Goal: Information Seeking & Learning: Learn about a topic

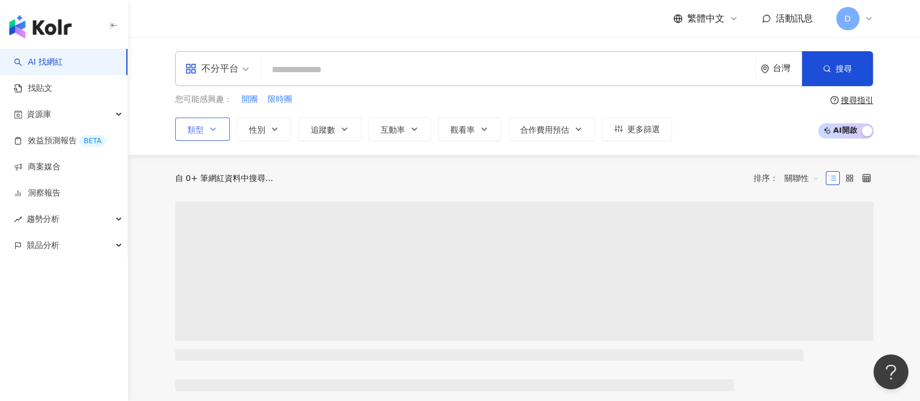
click at [205, 126] on button "類型" at bounding box center [202, 129] width 55 height 23
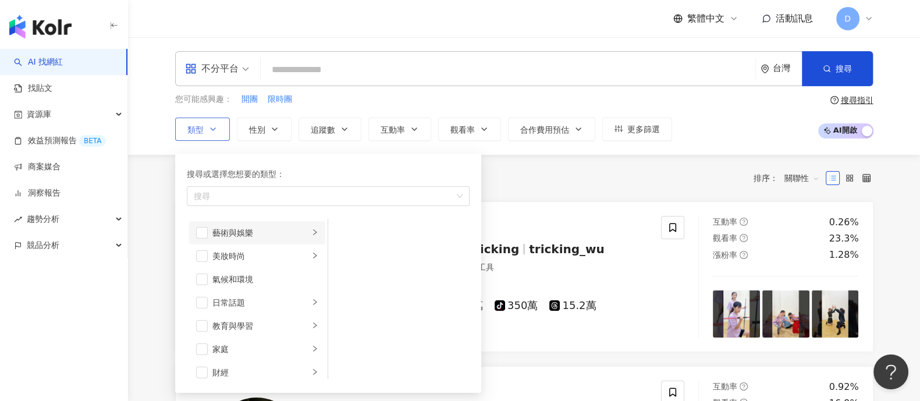
click at [245, 234] on div "藝術與娛樂" at bounding box center [260, 232] width 97 height 13
click at [243, 257] on div "美妝時尚" at bounding box center [260, 256] width 97 height 13
click at [247, 278] on div "氣候和環境" at bounding box center [265, 279] width 106 height 13
click at [251, 301] on div "日常話題" at bounding box center [260, 302] width 97 height 13
click at [202, 279] on span "button" at bounding box center [202, 279] width 12 height 12
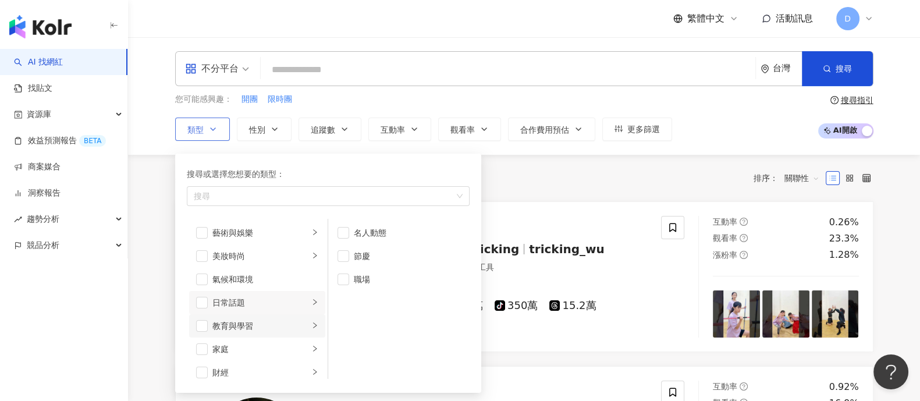
click at [248, 314] on li "教育與學習" at bounding box center [257, 325] width 136 height 23
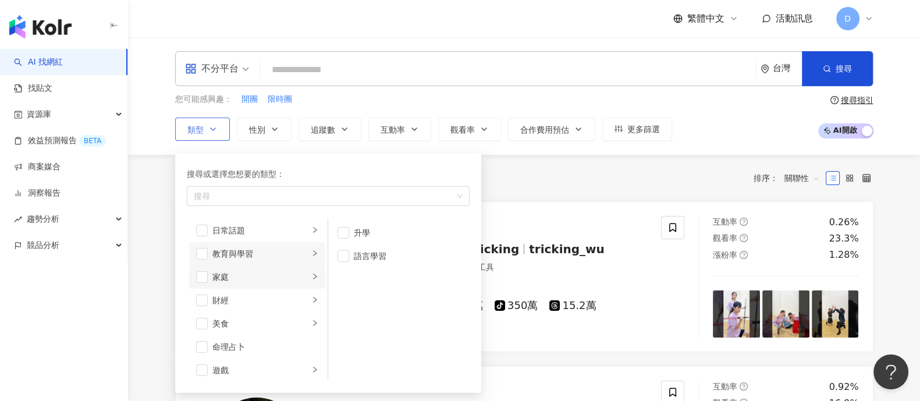
click at [259, 275] on div "家庭" at bounding box center [260, 277] width 97 height 13
click at [253, 301] on div "財經" at bounding box center [260, 300] width 97 height 13
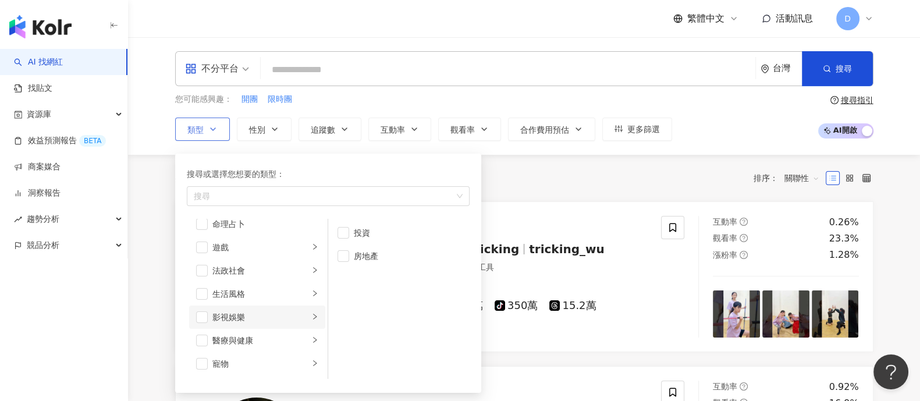
scroll to position [218, 0]
click at [253, 295] on div "影視娛樂" at bounding box center [260, 293] width 97 height 13
click at [376, 251] on div "舞蹈" at bounding box center [407, 256] width 106 height 13
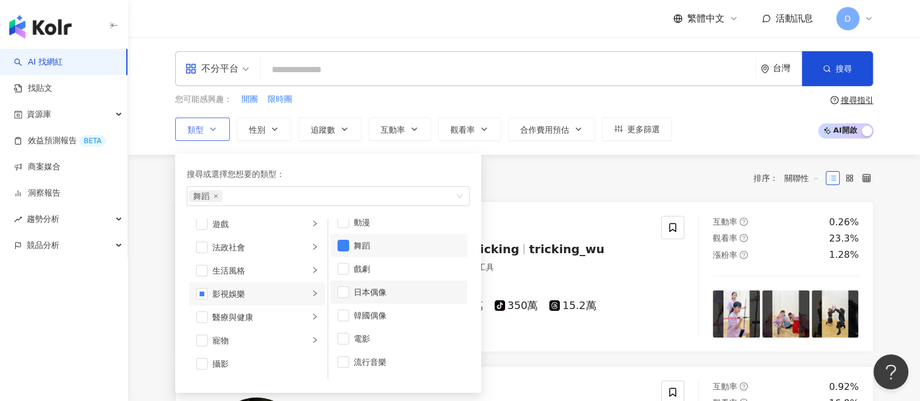
scroll to position [0, 0]
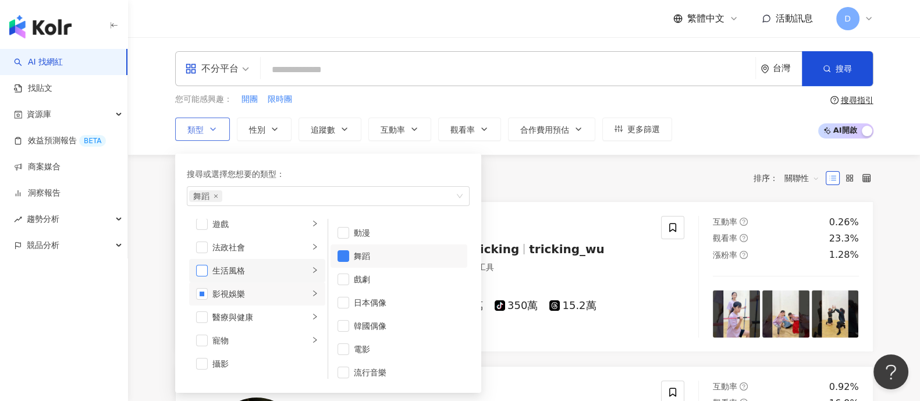
click at [202, 272] on span "button" at bounding box center [202, 271] width 12 height 12
click at [234, 81] on span at bounding box center [217, 69] width 64 height 34
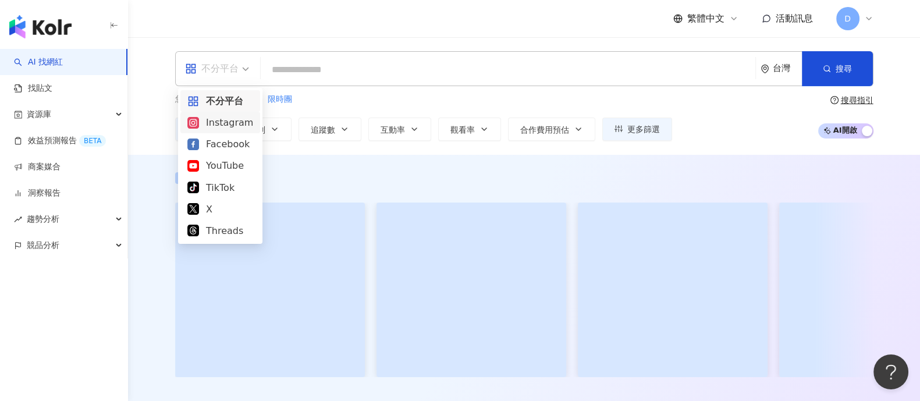
click at [216, 125] on div "Instagram" at bounding box center [220, 122] width 66 height 15
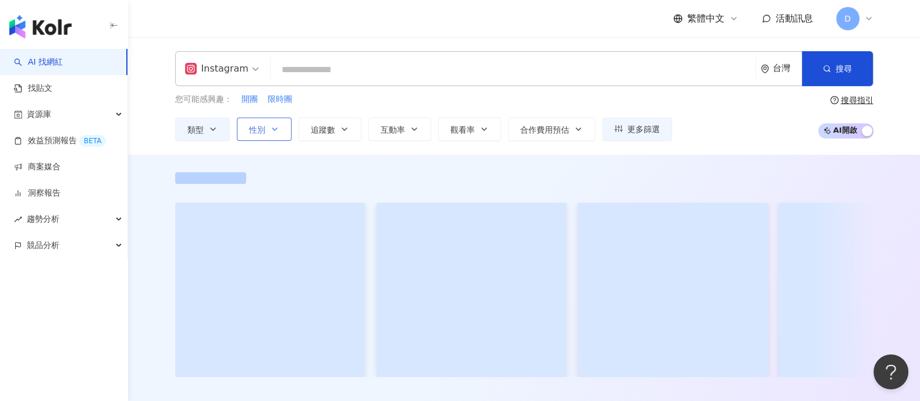
click at [273, 127] on icon "button" at bounding box center [274, 129] width 9 height 9
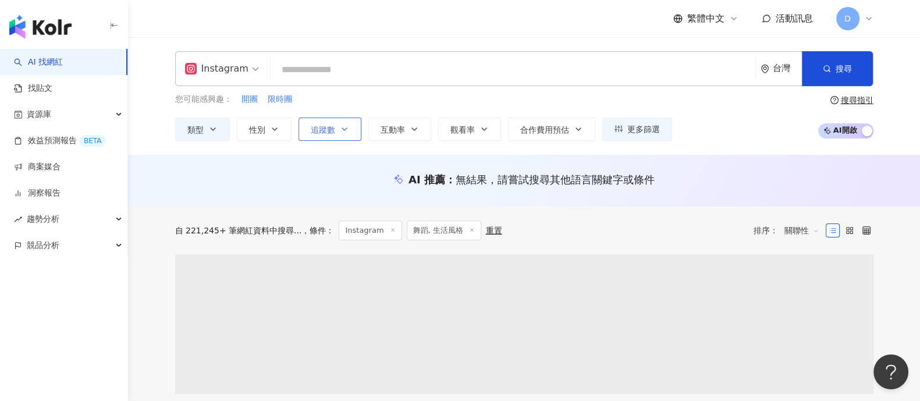
click at [314, 129] on span "追蹤數" at bounding box center [323, 129] width 24 height 9
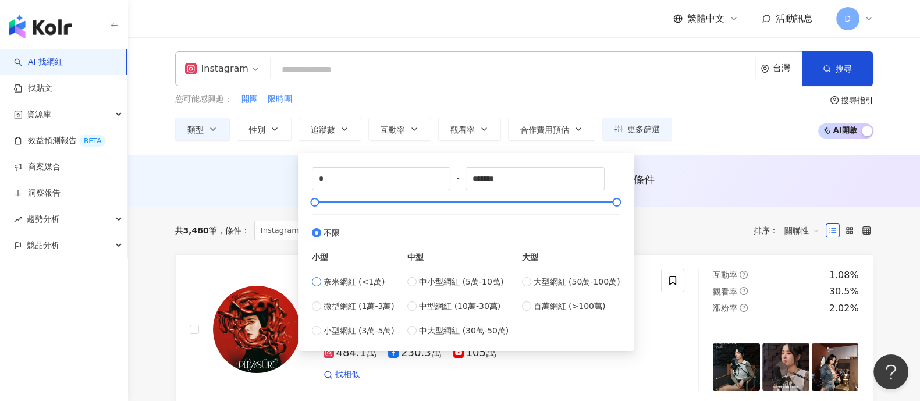
click at [338, 279] on span "奈米網紅 (<1萬)" at bounding box center [354, 281] width 62 height 13
type input "****"
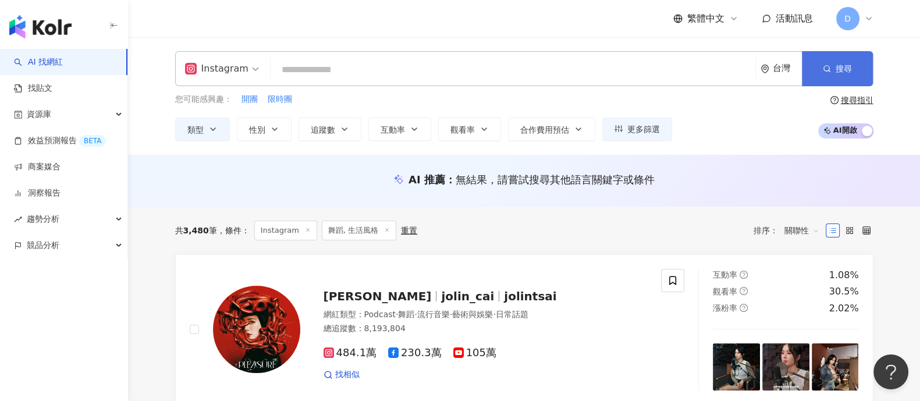
click at [815, 76] on button "搜尋" at bounding box center [837, 68] width 71 height 35
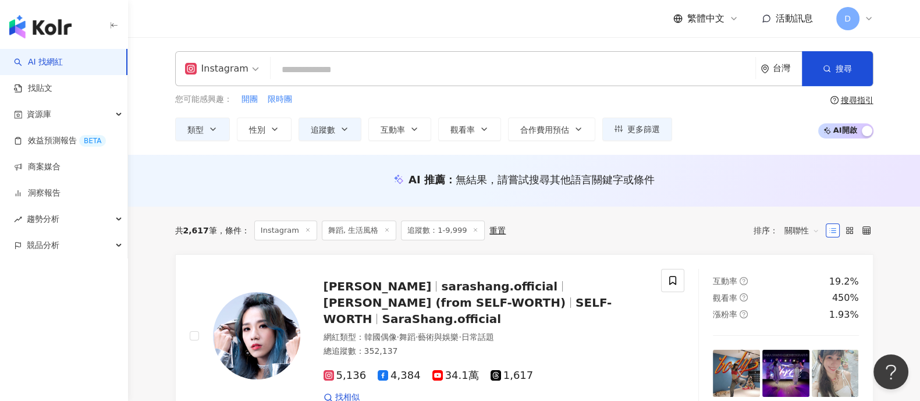
click at [338, 231] on span "舞蹈, 生活風格" at bounding box center [359, 231] width 74 height 20
click at [208, 125] on icon "button" at bounding box center [212, 129] width 9 height 9
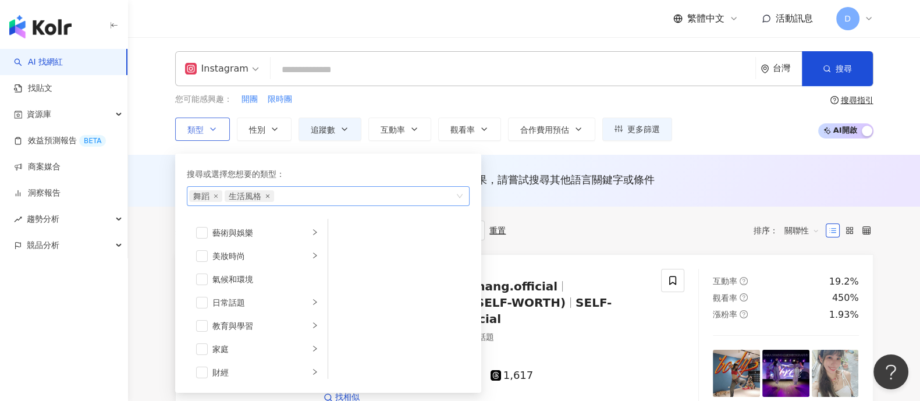
click at [266, 194] on icon "close" at bounding box center [267, 196] width 5 height 5
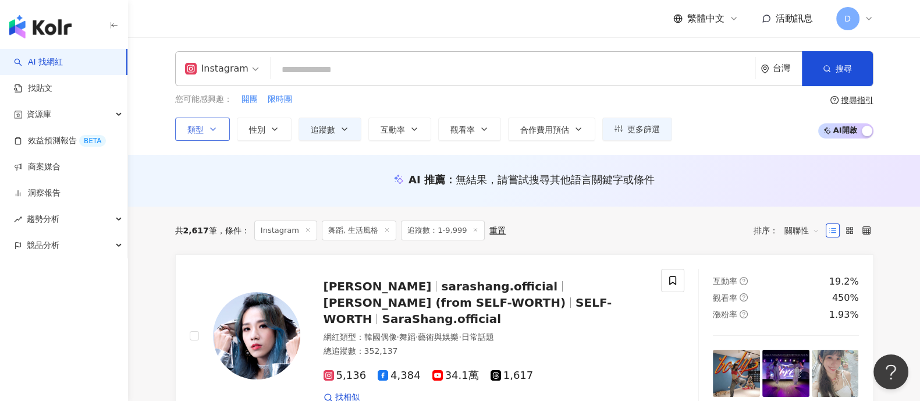
click at [566, 203] on div "AI 推薦 ： 無結果，請嘗試搜尋其他語言關鍵字或條件" at bounding box center [524, 181] width 792 height 52
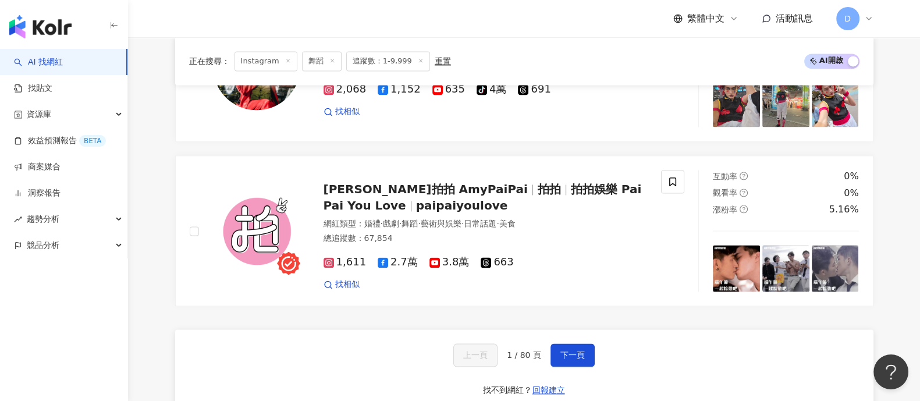
scroll to position [2181, 0]
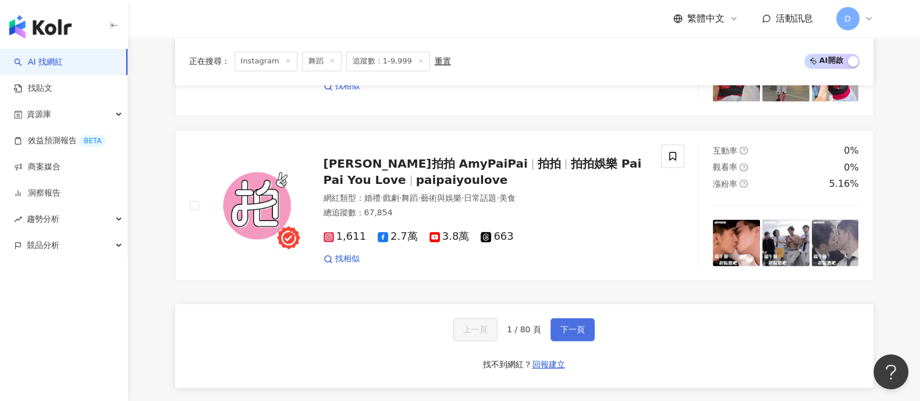
click at [577, 332] on button "下一頁" at bounding box center [572, 329] width 44 height 23
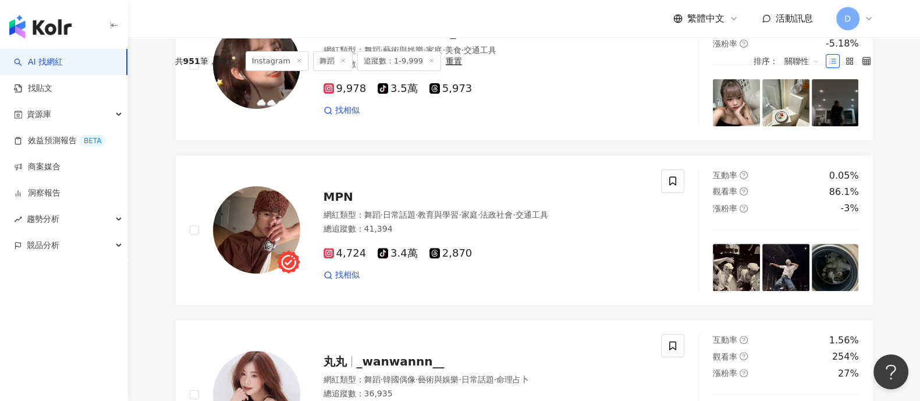
scroll to position [0, 0]
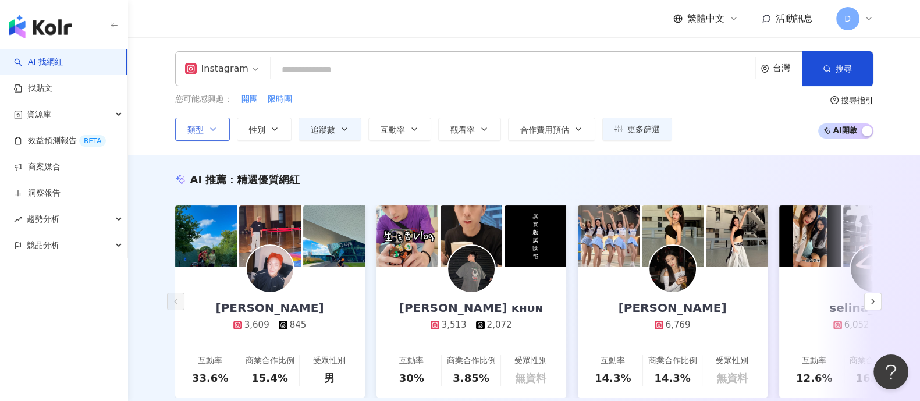
click at [218, 132] on button "類型" at bounding box center [202, 129] width 55 height 23
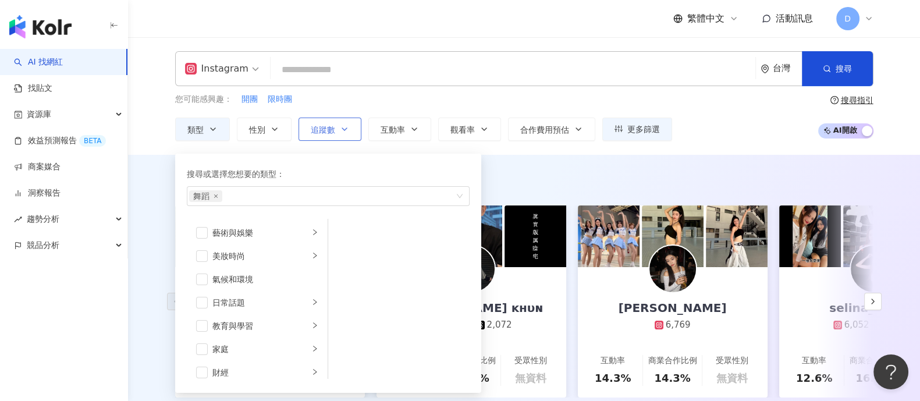
click at [339, 122] on button "追蹤數" at bounding box center [329, 129] width 63 height 23
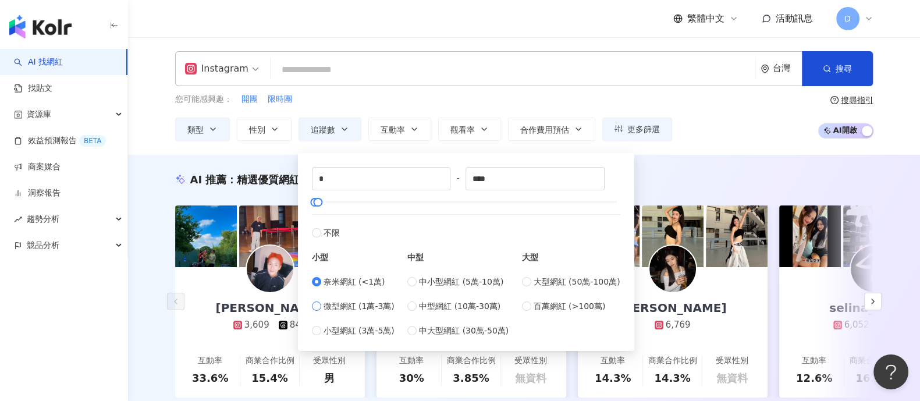
click at [323, 310] on span "微型網紅 (1萬-3萬)" at bounding box center [358, 306] width 71 height 13
type input "*****"
click at [685, 173] on div "AI 推薦 ： 精選優質網紅" at bounding box center [524, 179] width 698 height 15
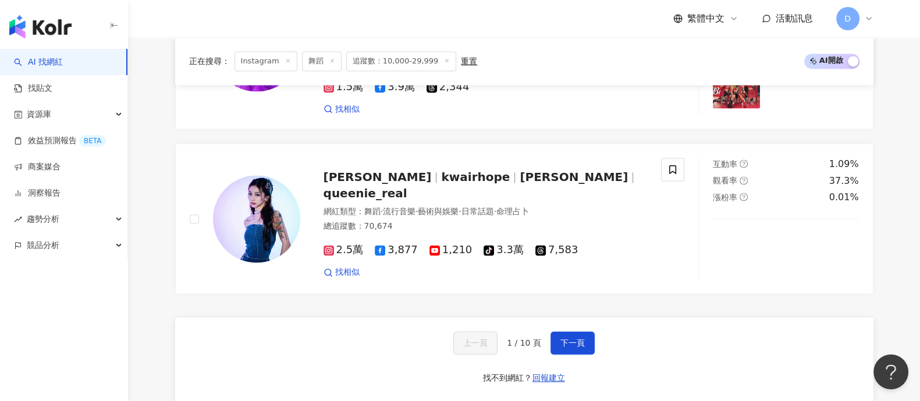
scroll to position [2181, 0]
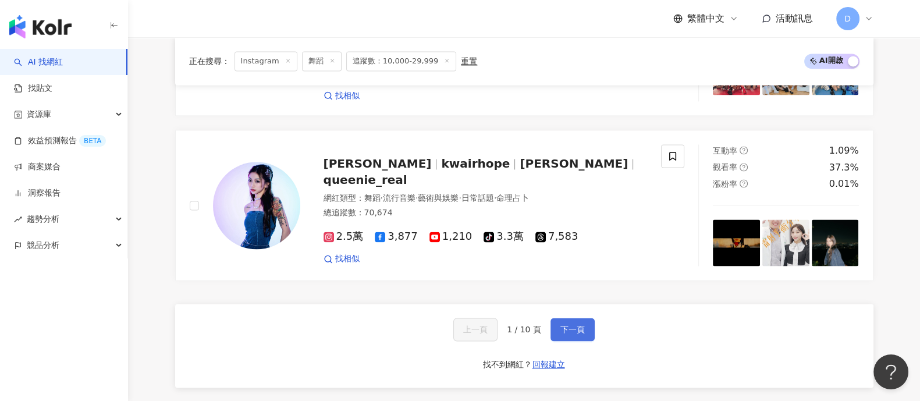
click at [582, 322] on button "下一頁" at bounding box center [572, 329] width 44 height 23
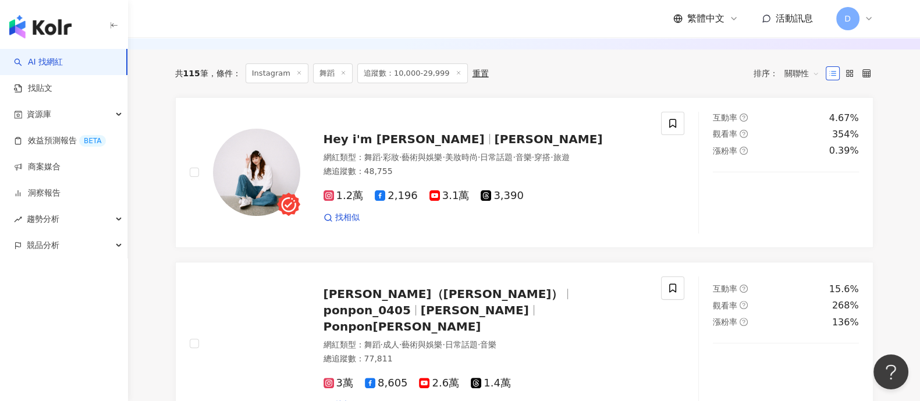
scroll to position [0, 0]
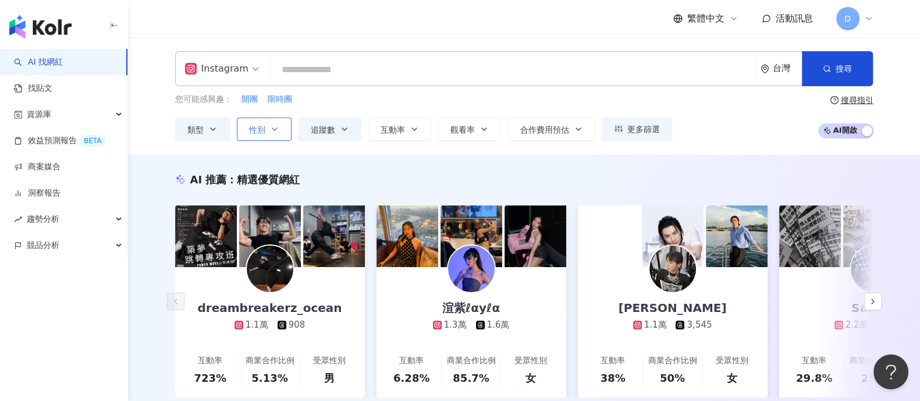
click at [253, 130] on span "性別" at bounding box center [257, 129] width 16 height 9
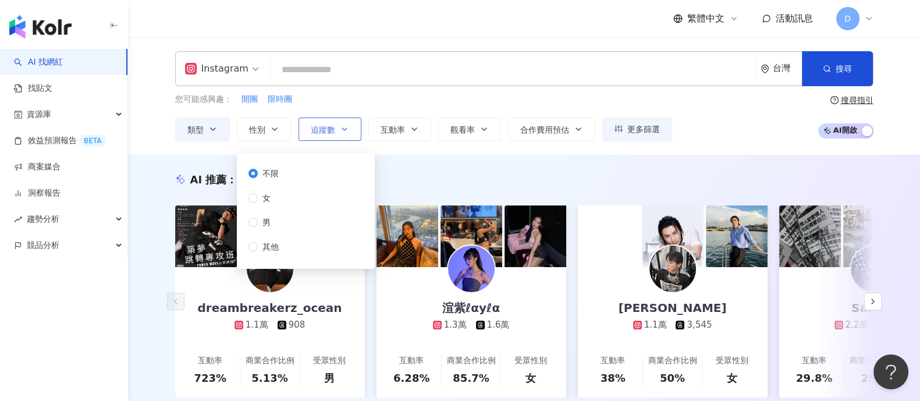
click at [320, 127] on span "追蹤數" at bounding box center [323, 129] width 24 height 9
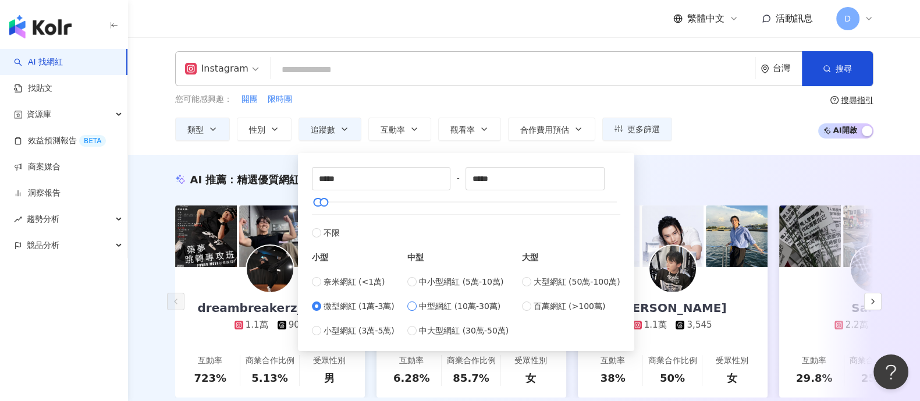
click at [460, 305] on span "中型網紅 (10萬-30萬)" at bounding box center [459, 306] width 81 height 13
type input "******"
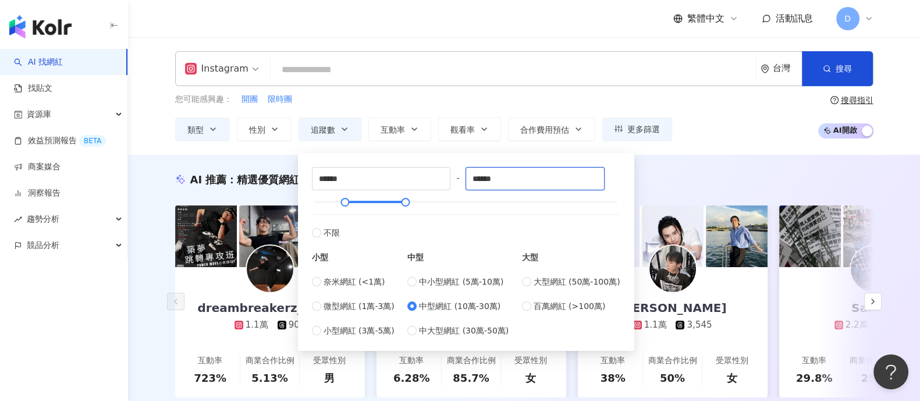
drag, startPoint x: 482, startPoint y: 177, endPoint x: 468, endPoint y: 176, distance: 14.0
click at [468, 176] on div "****** - ****** 不限 小型 奈米網紅 (<1萬) 微型網紅 (1萬-3萬) 小型網紅 (3萬-5萬) 中型 中小型網紅 (5萬-10萬) 中型…" at bounding box center [466, 252] width 308 height 170
type input "******"
click at [558, 81] on div "Instagram 台灣 搜尋" at bounding box center [524, 68] width 698 height 35
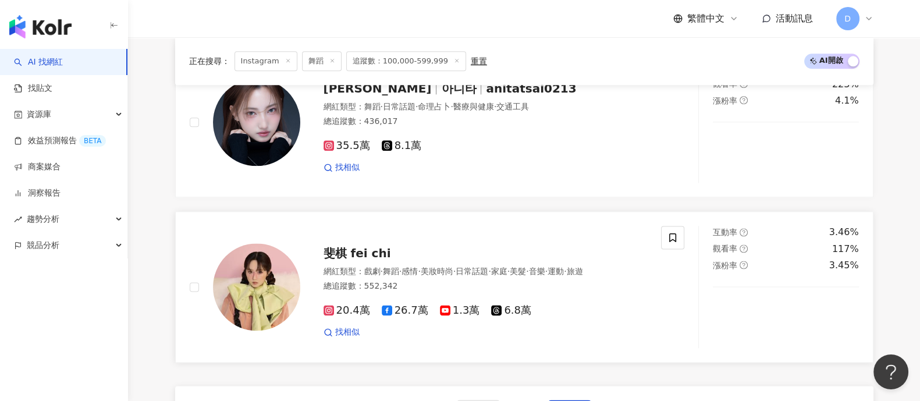
scroll to position [1890, 0]
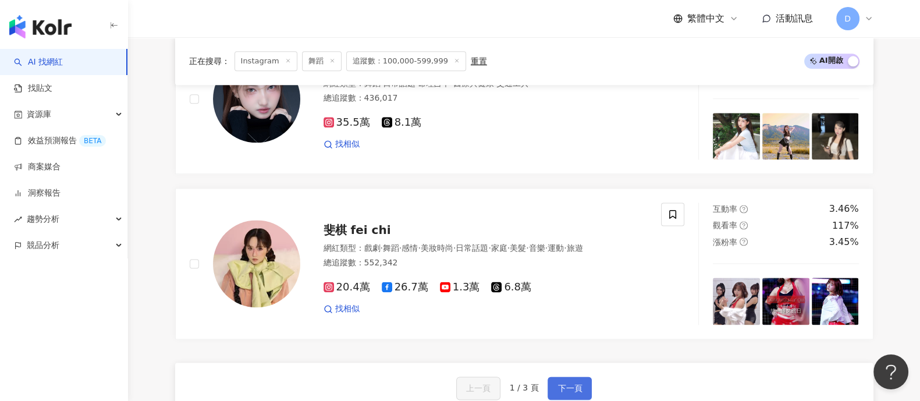
click at [561, 376] on button "下一頁" at bounding box center [569, 387] width 44 height 23
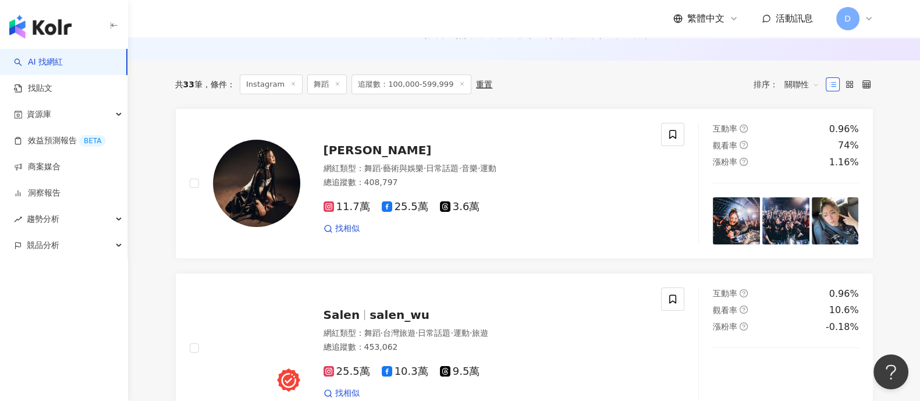
scroll to position [145, 0]
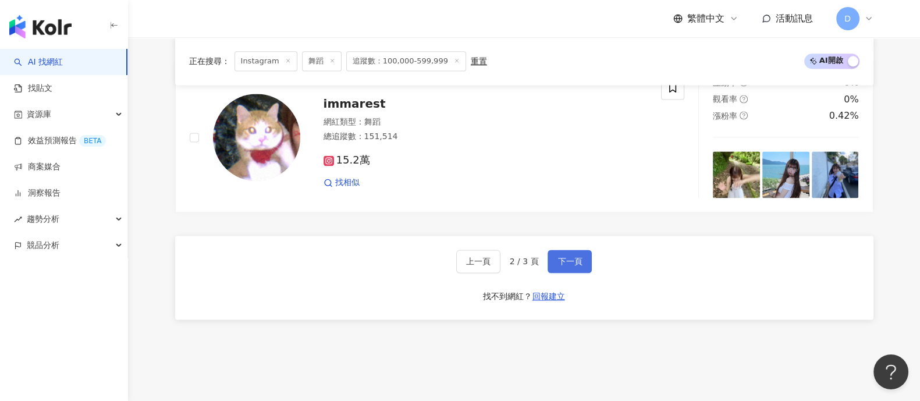
click at [560, 259] on span "下一頁" at bounding box center [569, 261] width 24 height 9
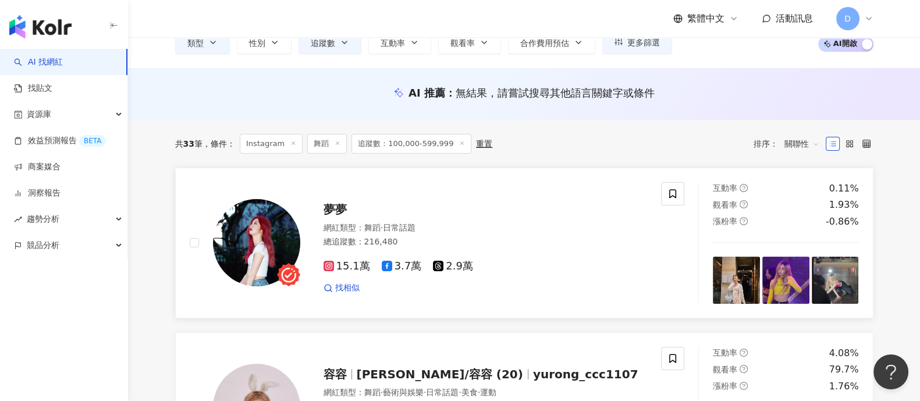
scroll to position [56, 0]
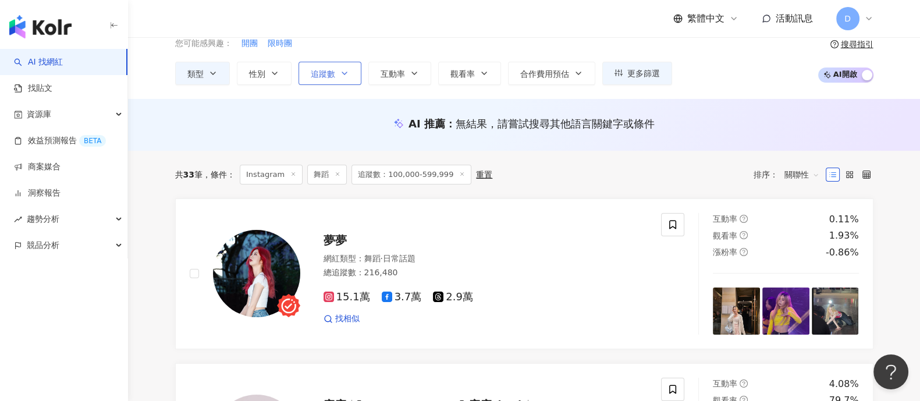
click at [329, 74] on span "追蹤數" at bounding box center [323, 73] width 24 height 9
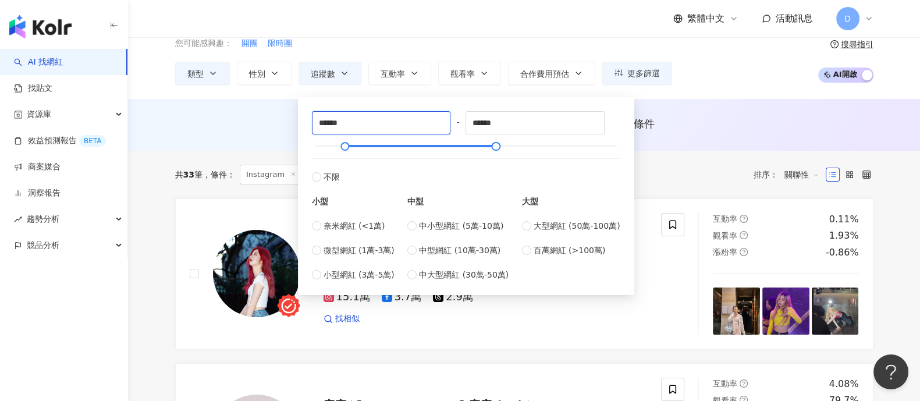
drag, startPoint x: 323, startPoint y: 122, endPoint x: 289, endPoint y: 122, distance: 34.3
click at [266, 125] on div "AI 推薦 ： 無結果，請嘗試搜尋其他語言關鍵字或條件" at bounding box center [524, 123] width 698 height 15
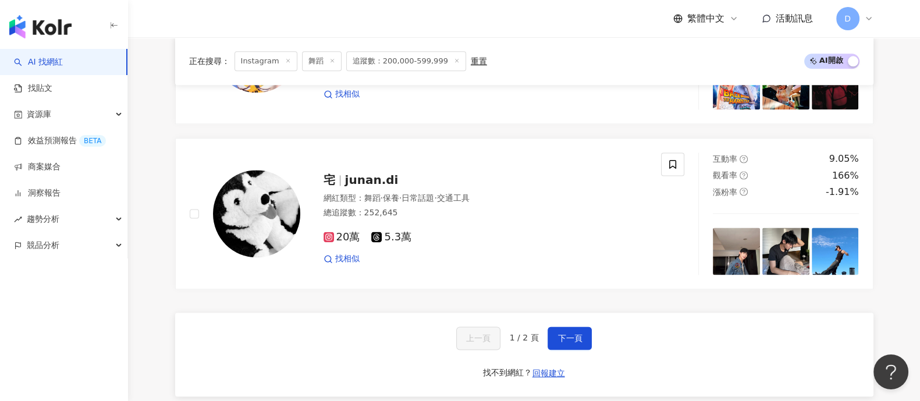
scroll to position [1963, 0]
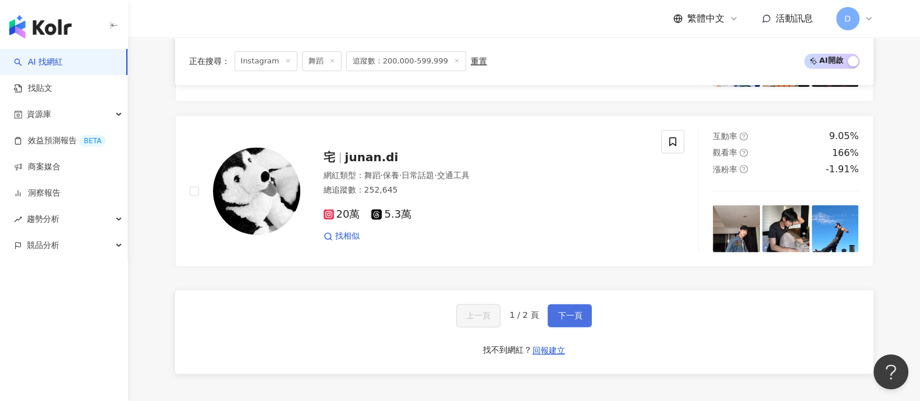
click at [557, 311] on span "下一頁" at bounding box center [569, 315] width 24 height 9
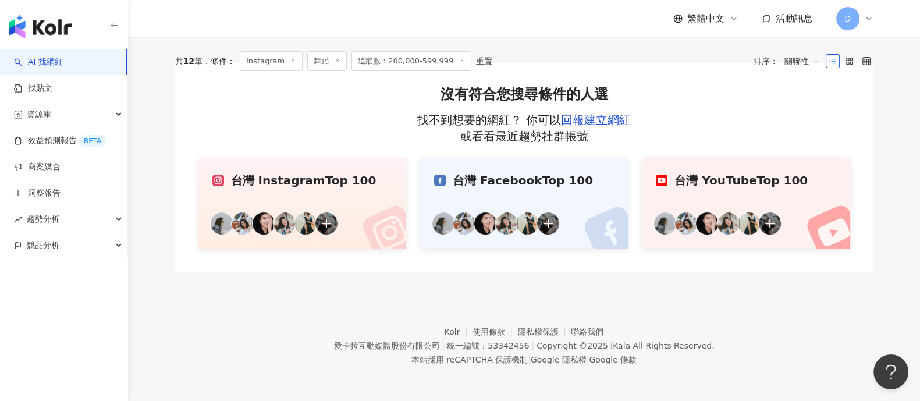
scroll to position [0, 0]
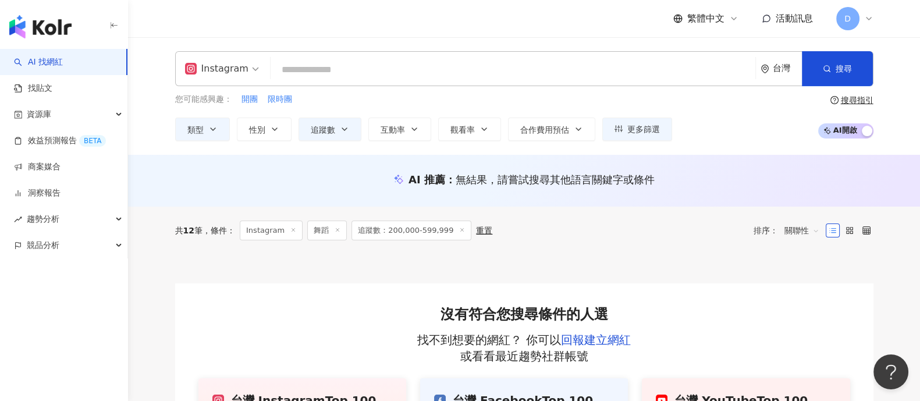
drag, startPoint x: 304, startPoint y: 104, endPoint x: 538, endPoint y: 246, distance: 273.6
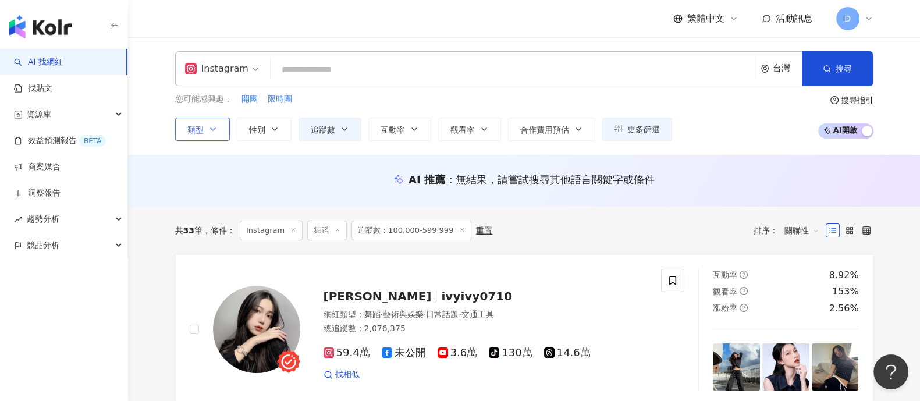
click at [204, 125] on button "類型" at bounding box center [202, 129] width 55 height 23
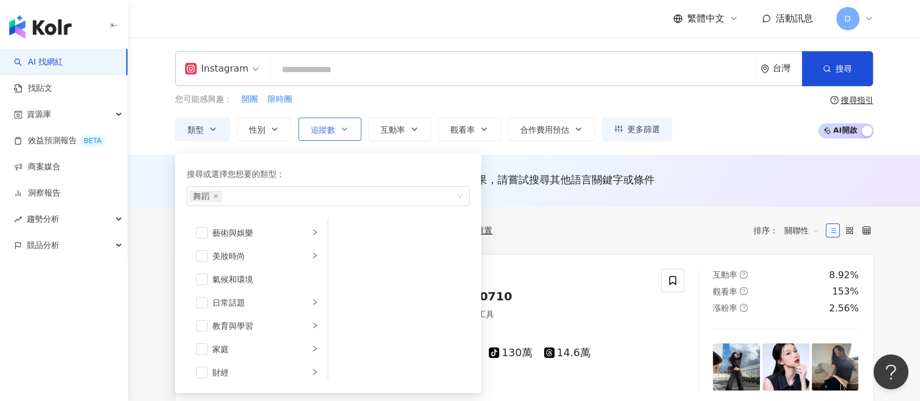
click at [311, 129] on span "追蹤數" at bounding box center [323, 129] width 24 height 9
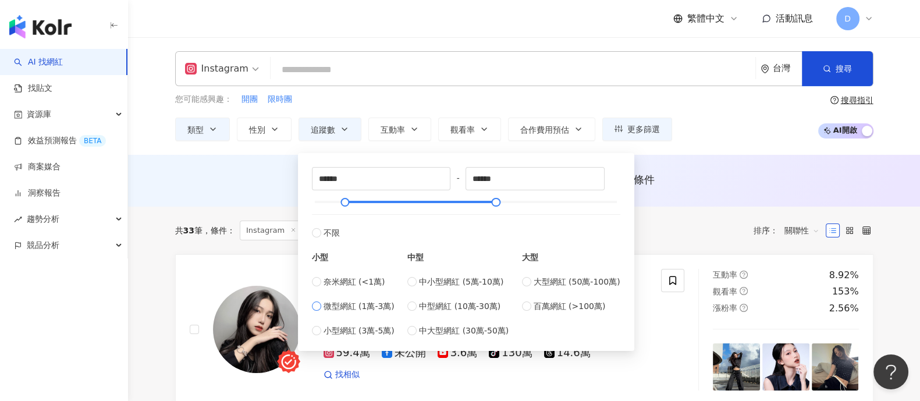
click at [349, 304] on span "微型網紅 (1萬-3萬)" at bounding box center [358, 306] width 71 height 13
type input "*****"
click at [211, 167] on div "AI 推薦 ： 無結果，請嘗試搜尋其他語言關鍵字或條件" at bounding box center [524, 181] width 792 height 52
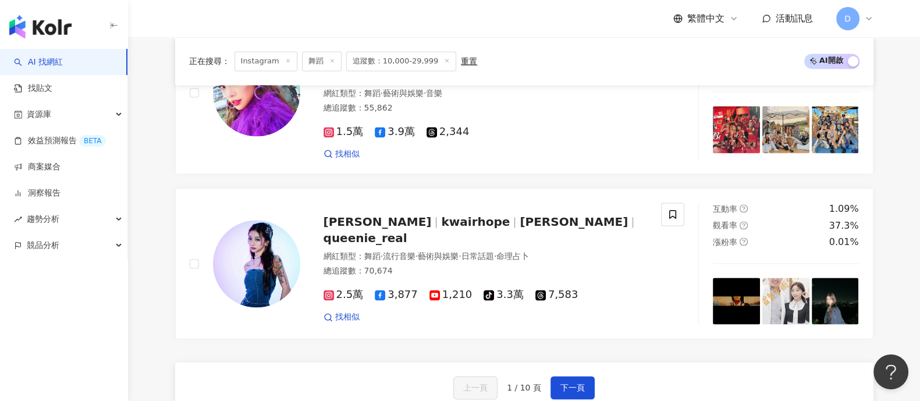
scroll to position [2181, 0]
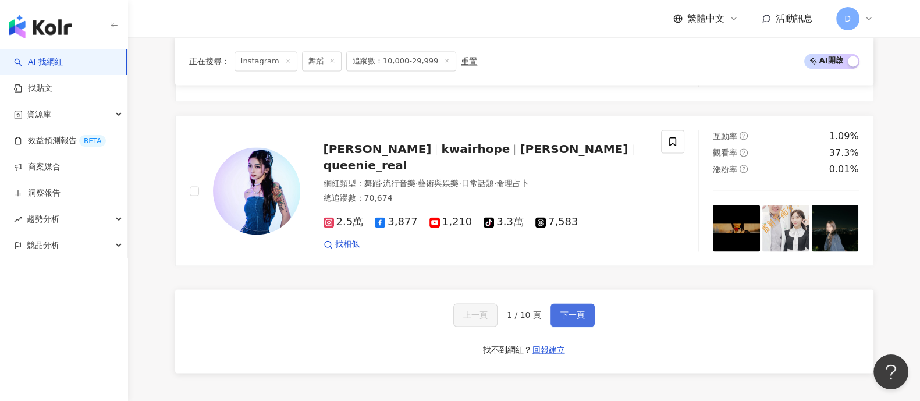
click at [556, 303] on button "下一頁" at bounding box center [572, 314] width 44 height 23
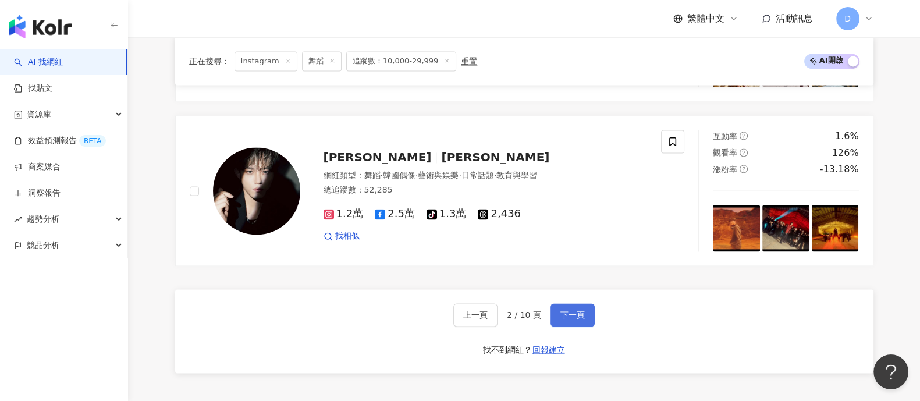
click at [560, 310] on span "下一頁" at bounding box center [572, 314] width 24 height 9
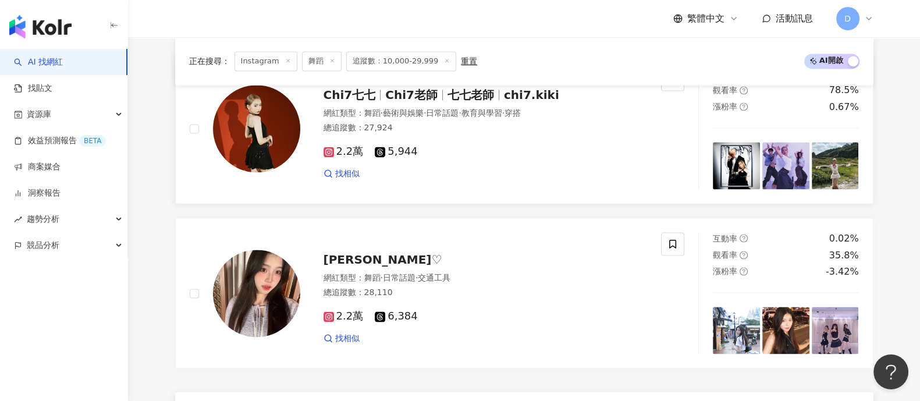
scroll to position [2036, 0]
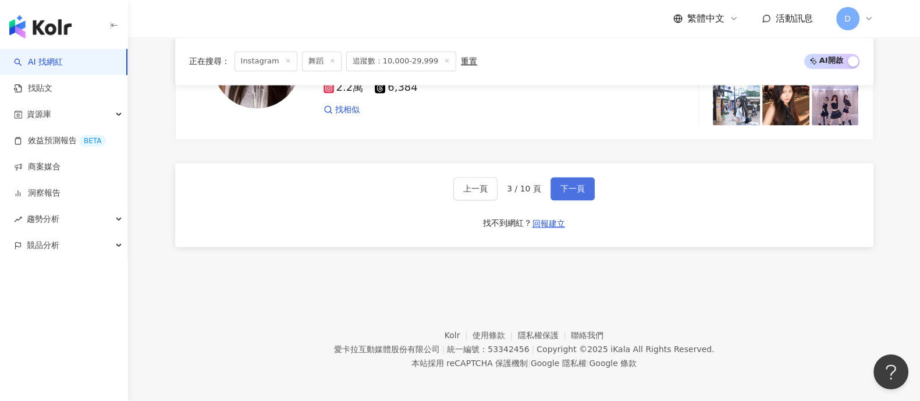
click at [577, 184] on span "下一頁" at bounding box center [572, 188] width 24 height 9
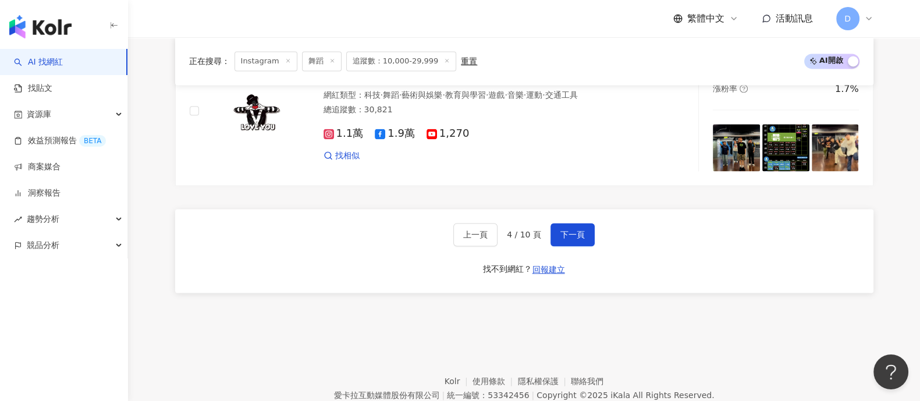
scroll to position [2295, 0]
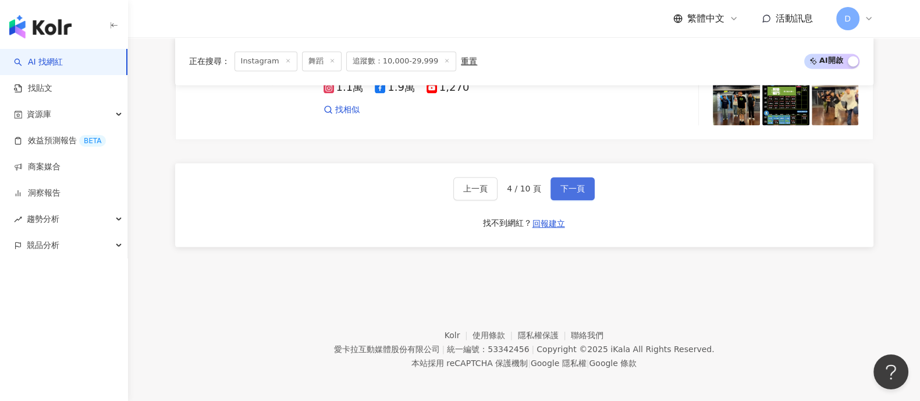
click at [581, 191] on button "下一頁" at bounding box center [572, 188] width 44 height 23
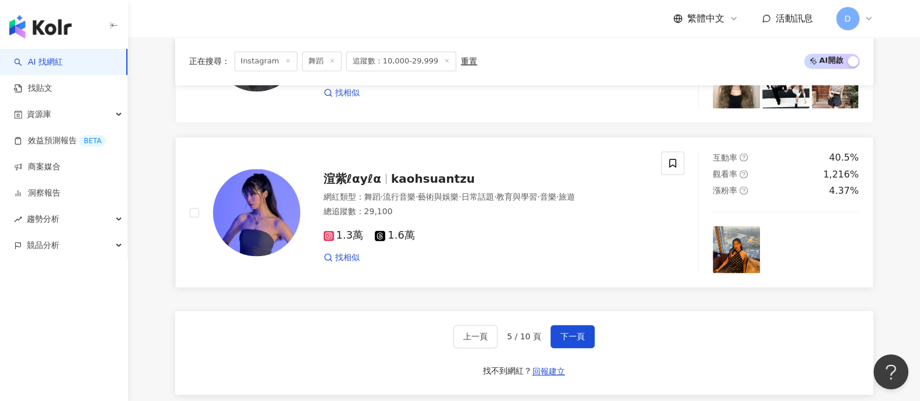
scroll to position [2149, 0]
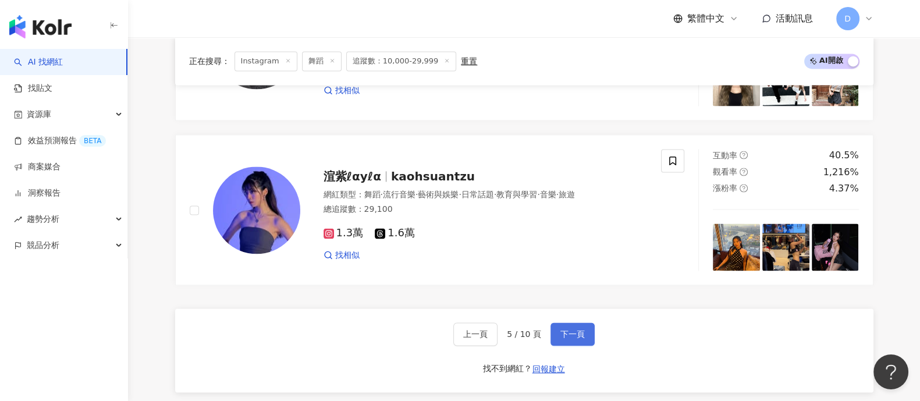
click at [582, 329] on span "下一頁" at bounding box center [572, 333] width 24 height 9
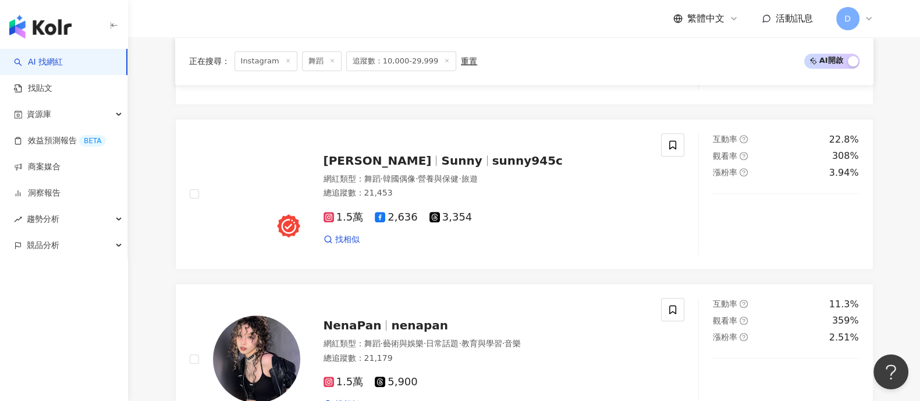
scroll to position [1673, 0]
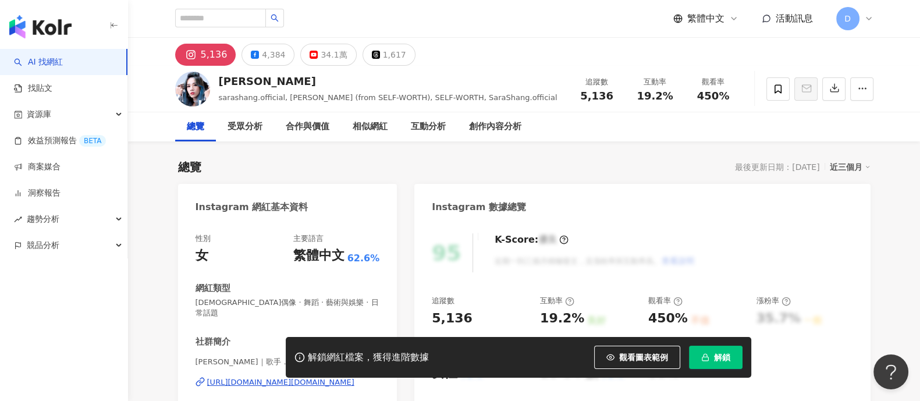
click at [253, 377] on div "https://www.instagram.com/sarashang.dancer/" at bounding box center [280, 382] width 147 height 10
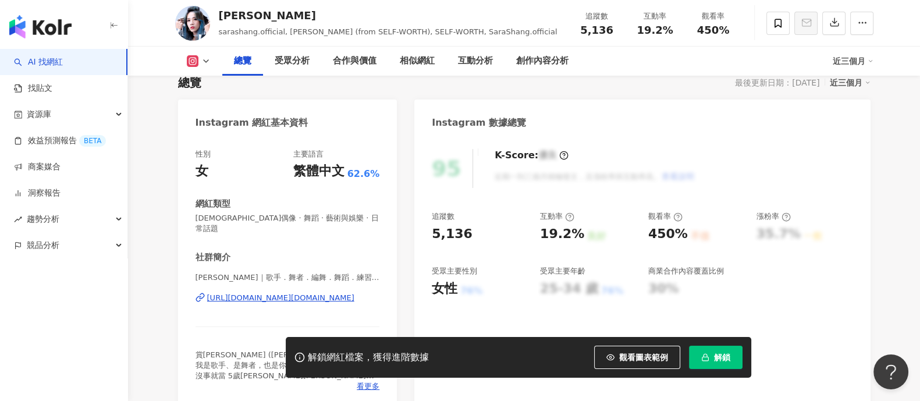
scroll to position [145, 0]
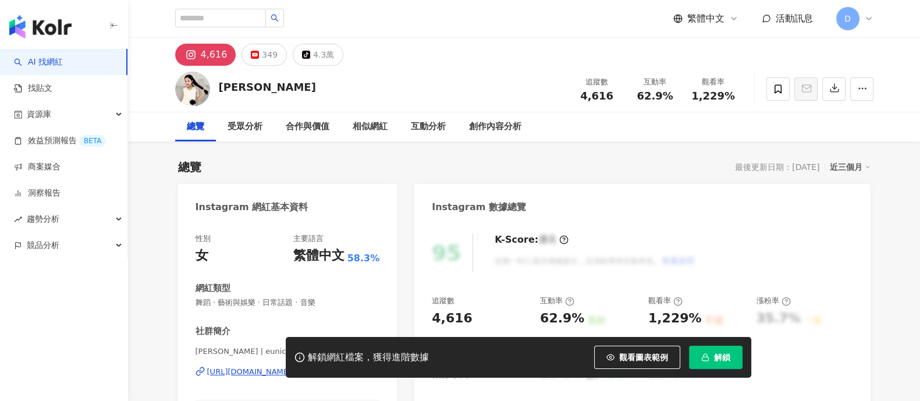
scroll to position [72, 0]
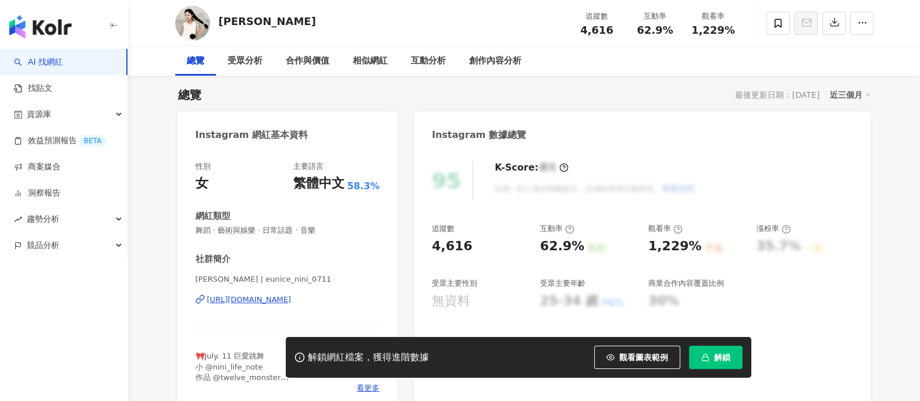
drag, startPoint x: 378, startPoint y: 227, endPoint x: 291, endPoint y: 230, distance: 87.3
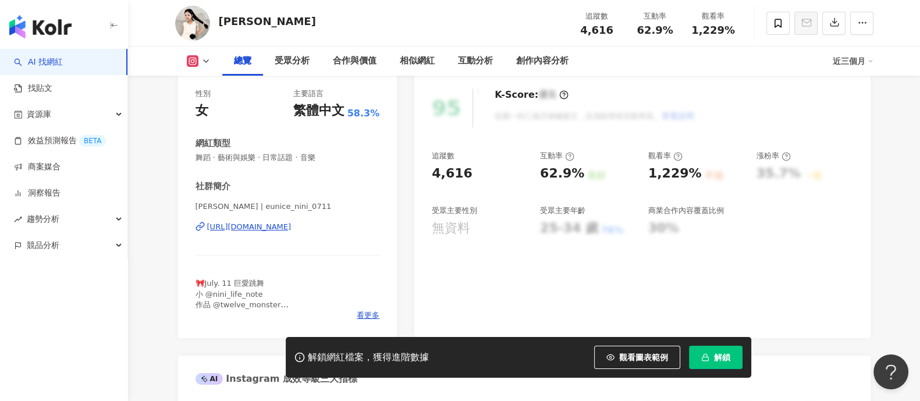
scroll to position [0, 0]
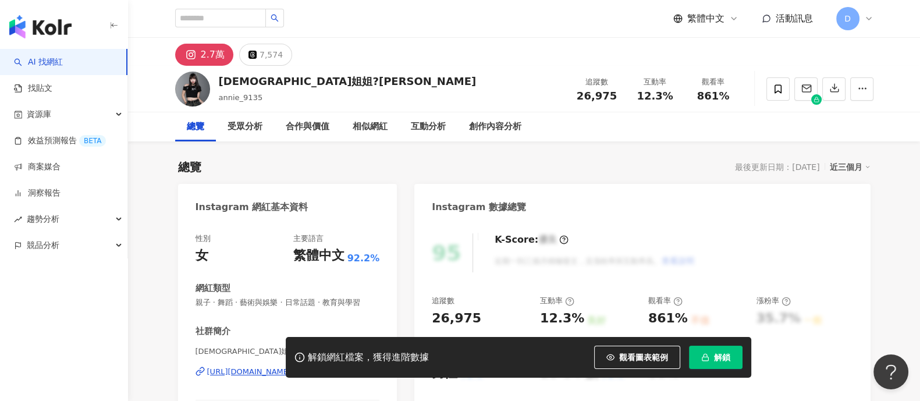
click at [292, 225] on div "性別 女 主要語言 繁體中文 92.2% 網紅類型 親子 · 舞蹈 · 藝術與娛樂 · 日常話題 · 教育與學習 社群簡介 葡萄姐姐🍇何艾霓 | annie_…" at bounding box center [287, 352] width 219 height 261
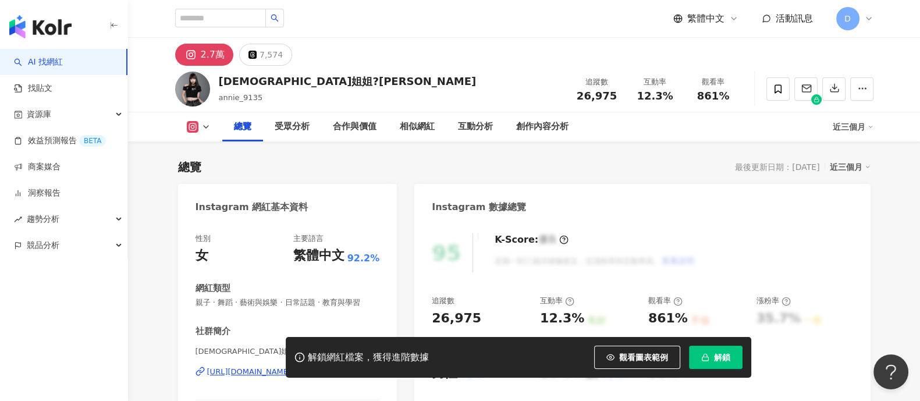
scroll to position [145, 0]
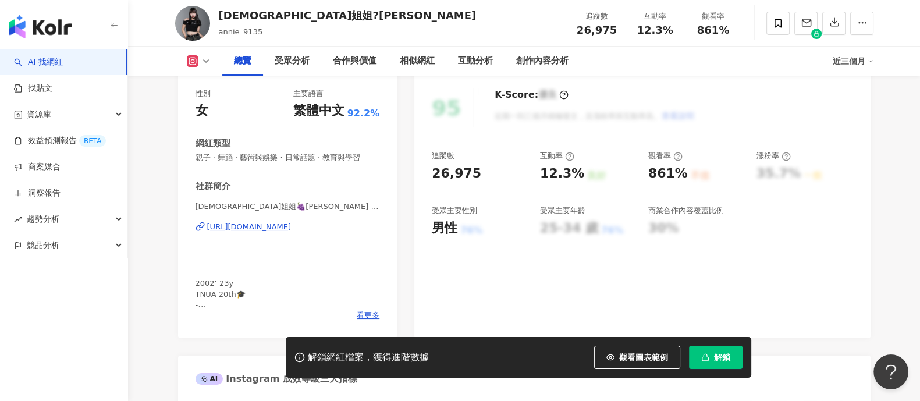
click at [279, 228] on div "https://www.instagram.com/annie_9135/" at bounding box center [249, 227] width 84 height 10
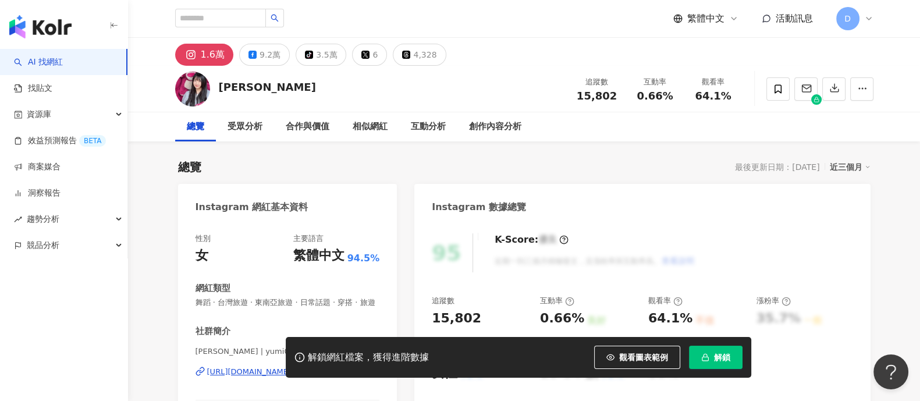
click at [236, 367] on div "https://www.instagram.com/yumi0625_/" at bounding box center [249, 372] width 84 height 10
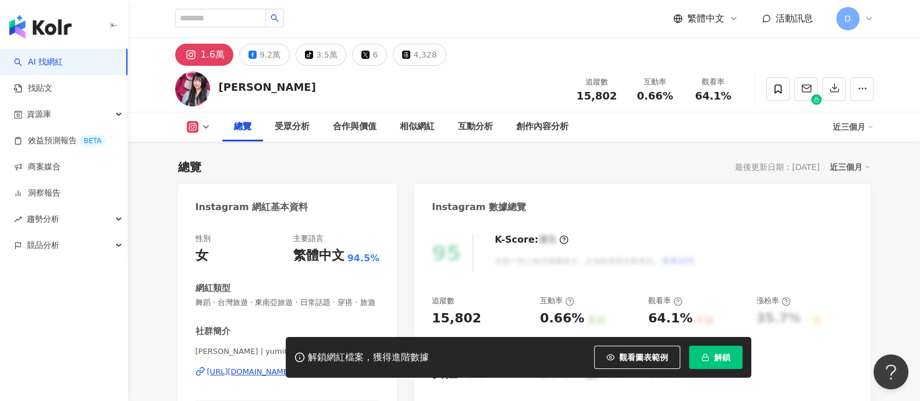
scroll to position [72, 0]
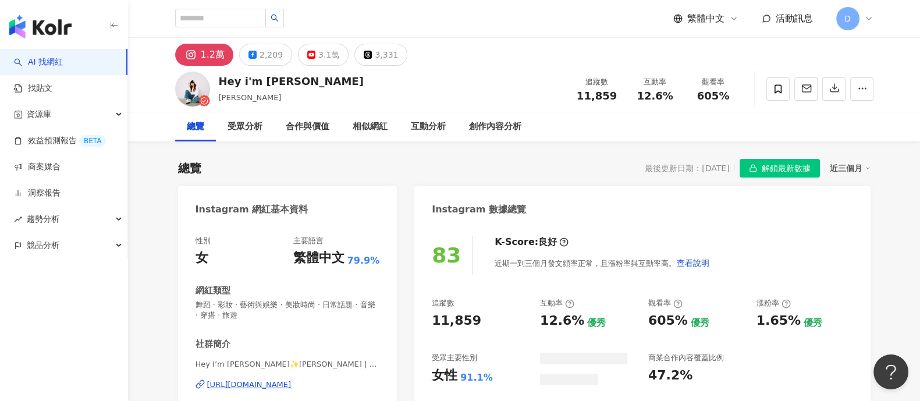
click at [285, 379] on div "[URL][DOMAIN_NAME]" at bounding box center [249, 384] width 84 height 10
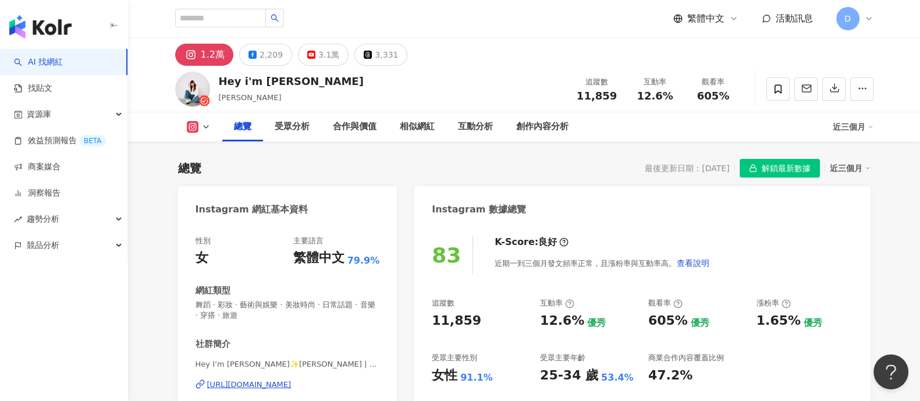
scroll to position [72, 0]
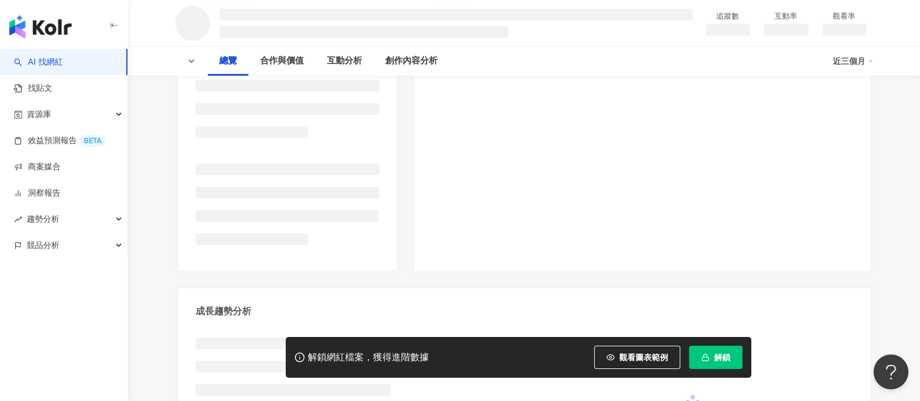
scroll to position [218, 0]
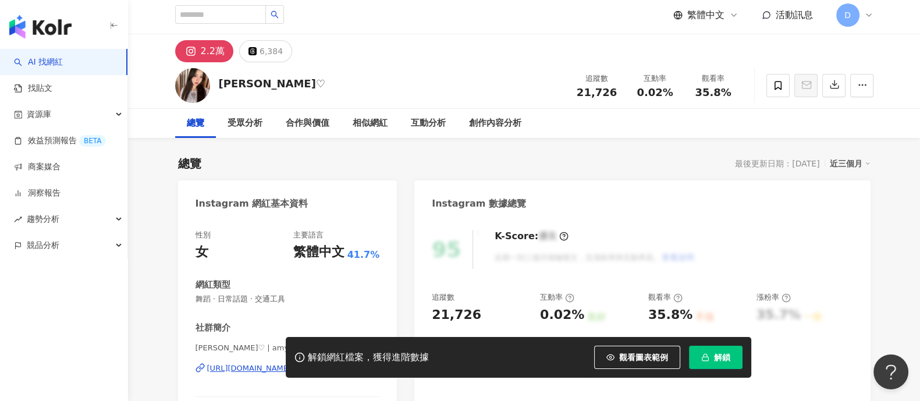
scroll to position [218, 0]
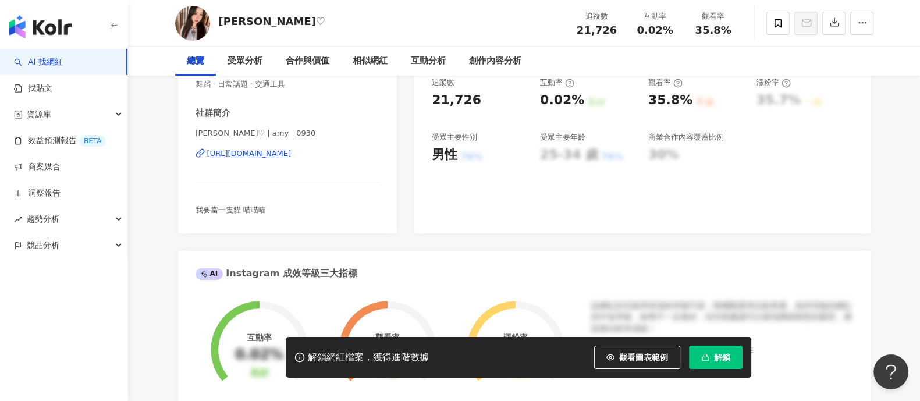
click at [279, 157] on div "https://www.instagram.com/amy__0930/" at bounding box center [249, 153] width 84 height 10
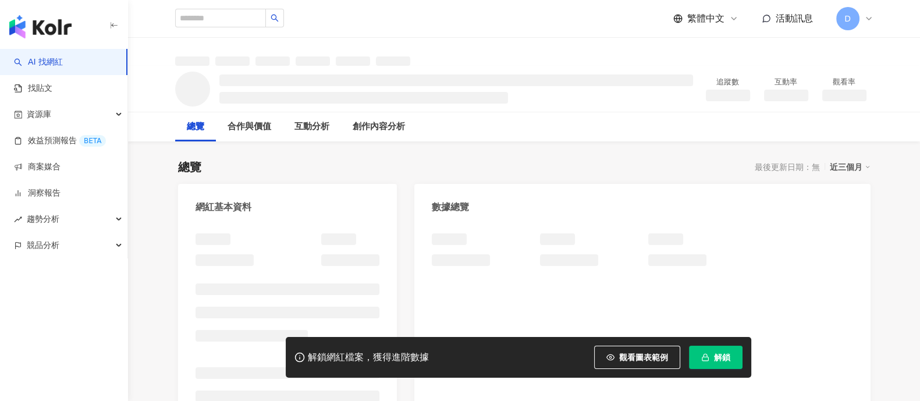
scroll to position [145, 0]
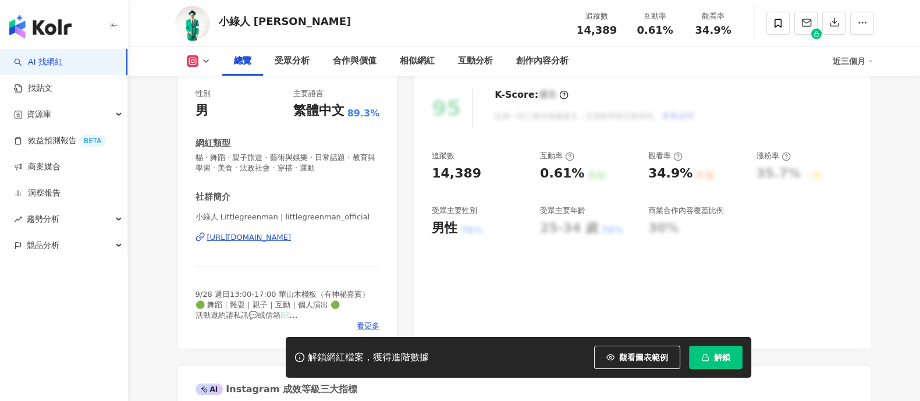
click at [291, 232] on div "https://www.instagram.com/littlegreenman_official/" at bounding box center [249, 237] width 84 height 10
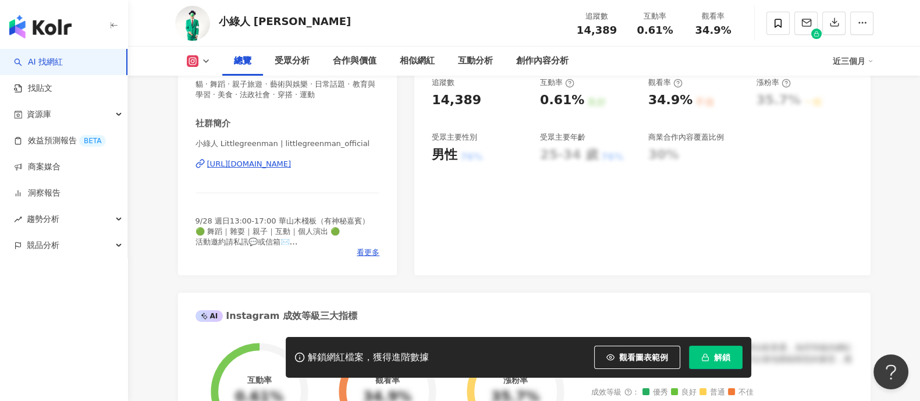
scroll to position [0, 0]
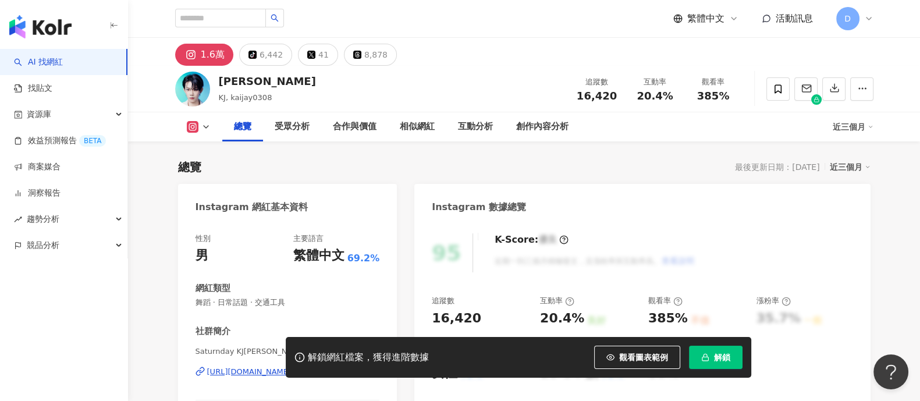
click at [264, 367] on div "https://www.instagram.com/kaijay0308/" at bounding box center [249, 372] width 84 height 10
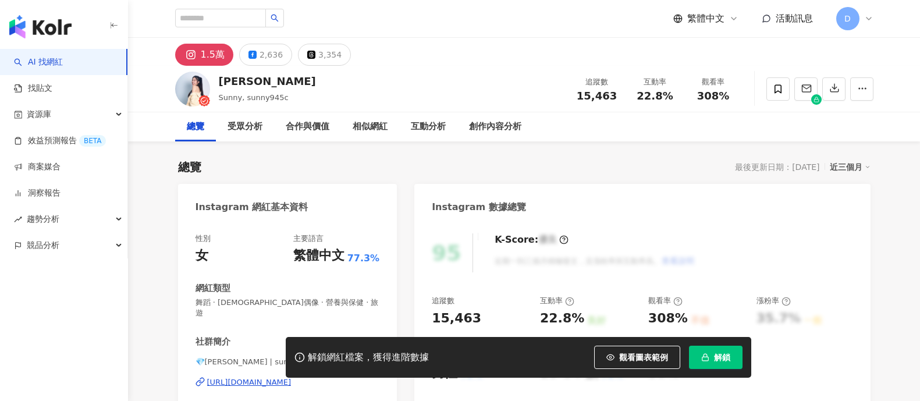
click at [281, 377] on div "[URL][DOMAIN_NAME]" at bounding box center [249, 382] width 84 height 10
